Goal: Obtain resource: Download file/media

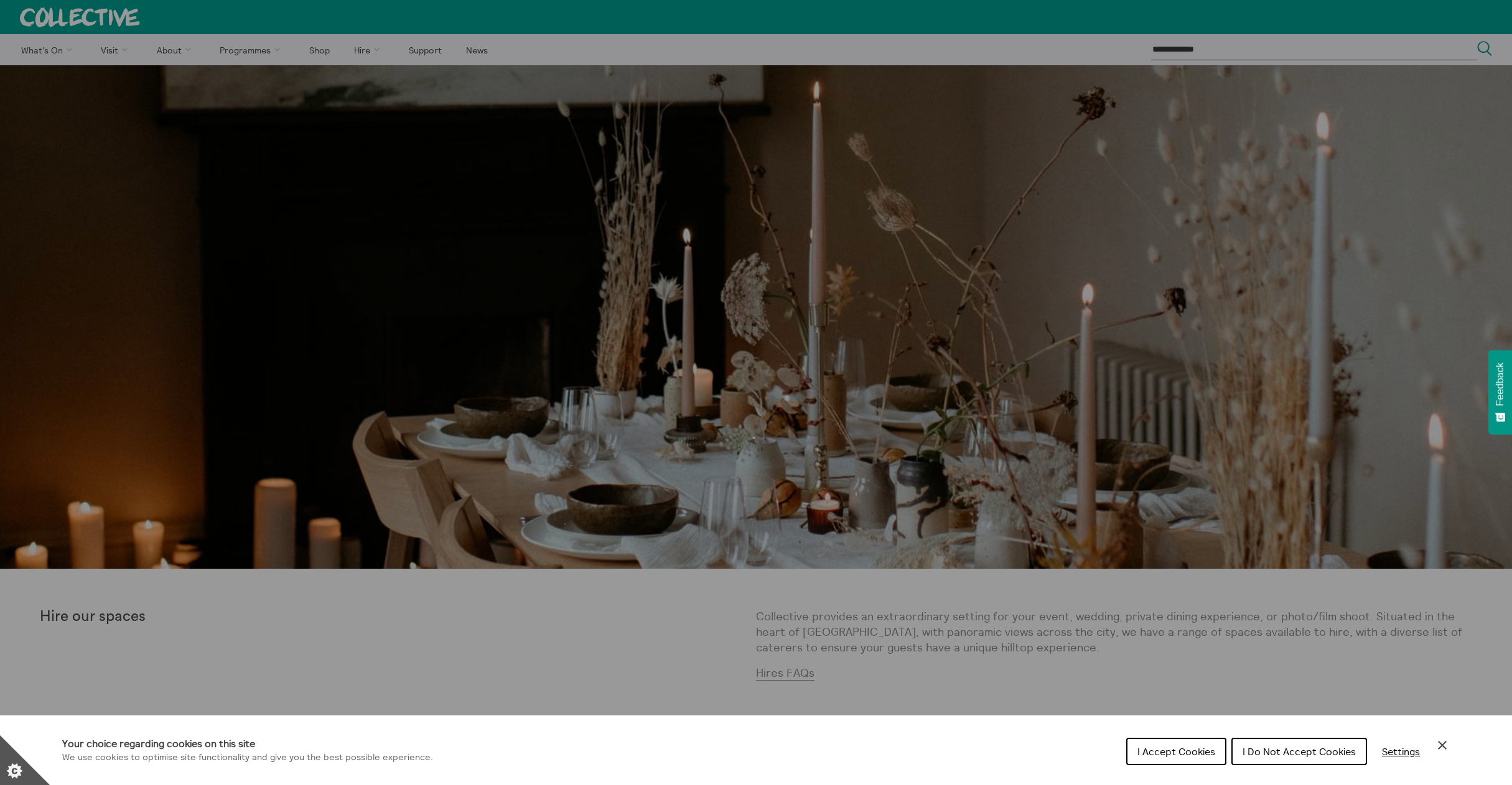
click at [1258, 752] on span "I Do Not Accept Cookies" at bounding box center [1299, 752] width 113 height 13
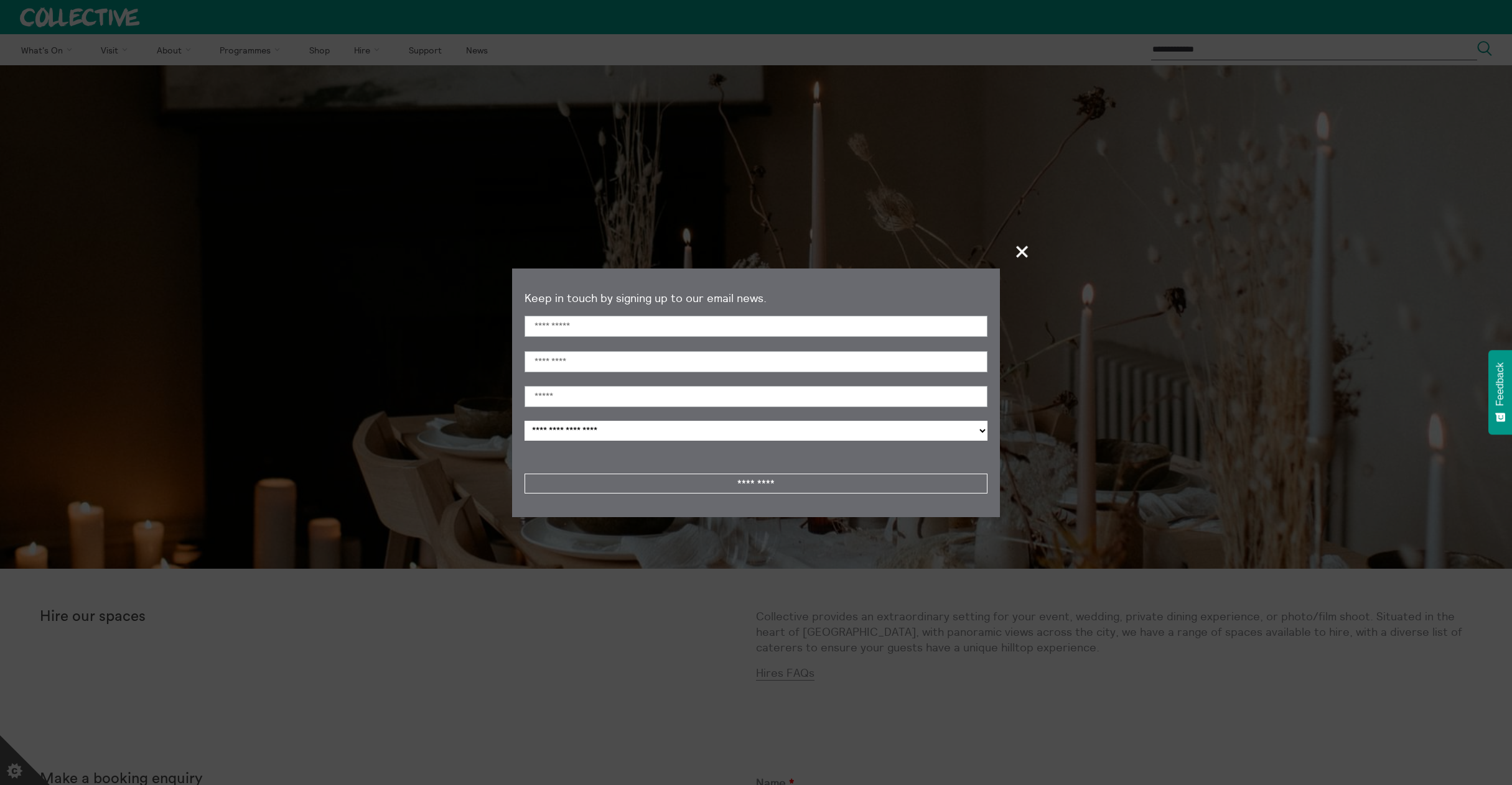
click at [1018, 253] on span "+" at bounding box center [1022, 251] width 37 height 37
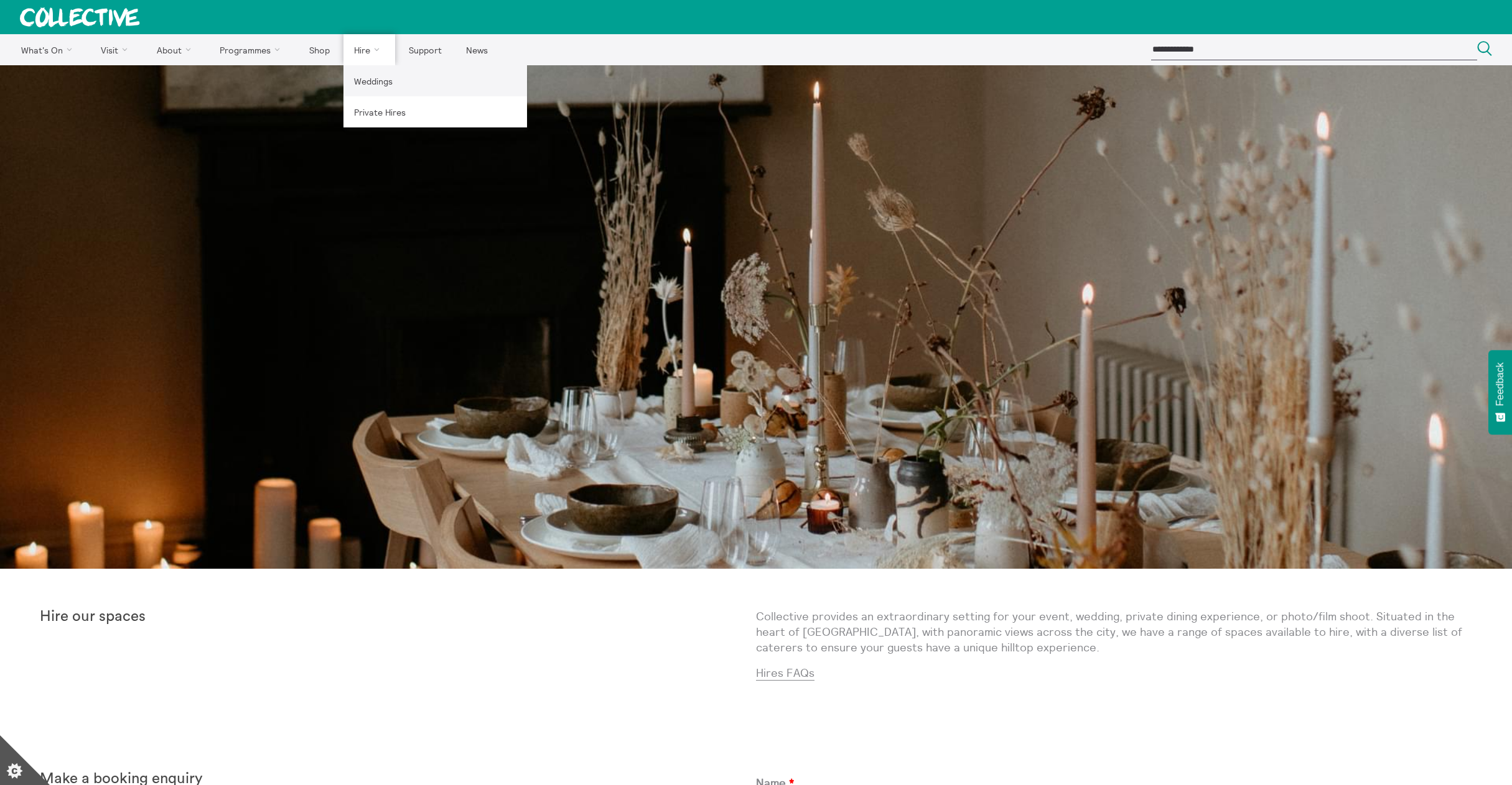
click at [368, 77] on link "Weddings" at bounding box center [435, 81] width 184 height 31
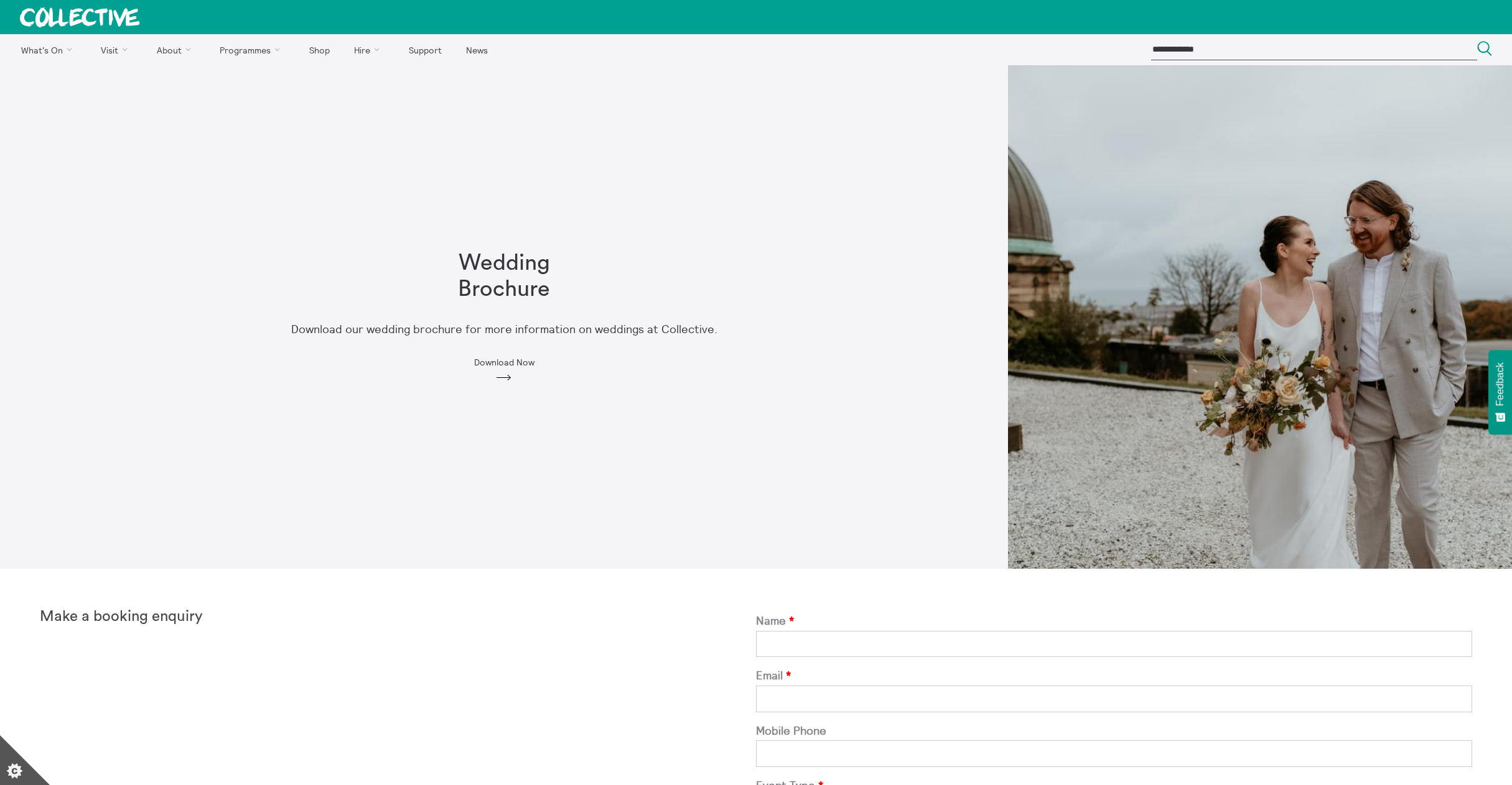
click at [509, 369] on div "Wedding Brochure Download our wedding brochure for more information on weddings…" at bounding box center [504, 317] width 478 height 173
